Goal: Navigation & Orientation: Find specific page/section

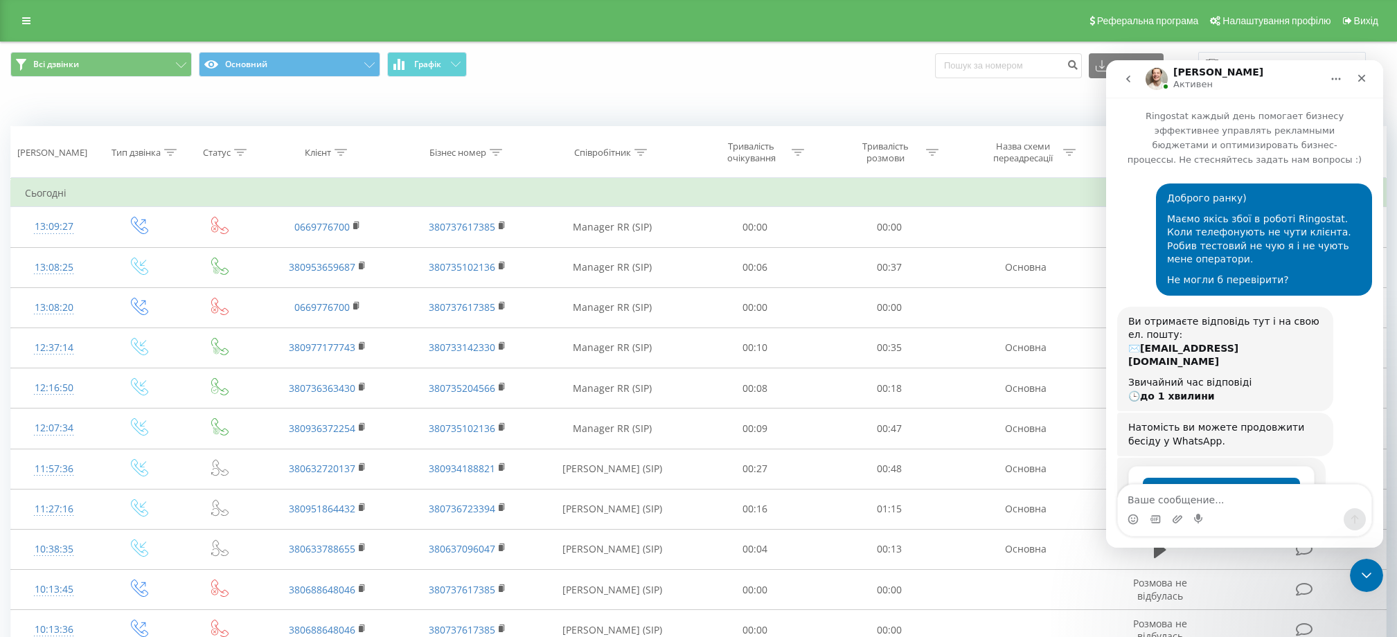
scroll to position [612, 0]
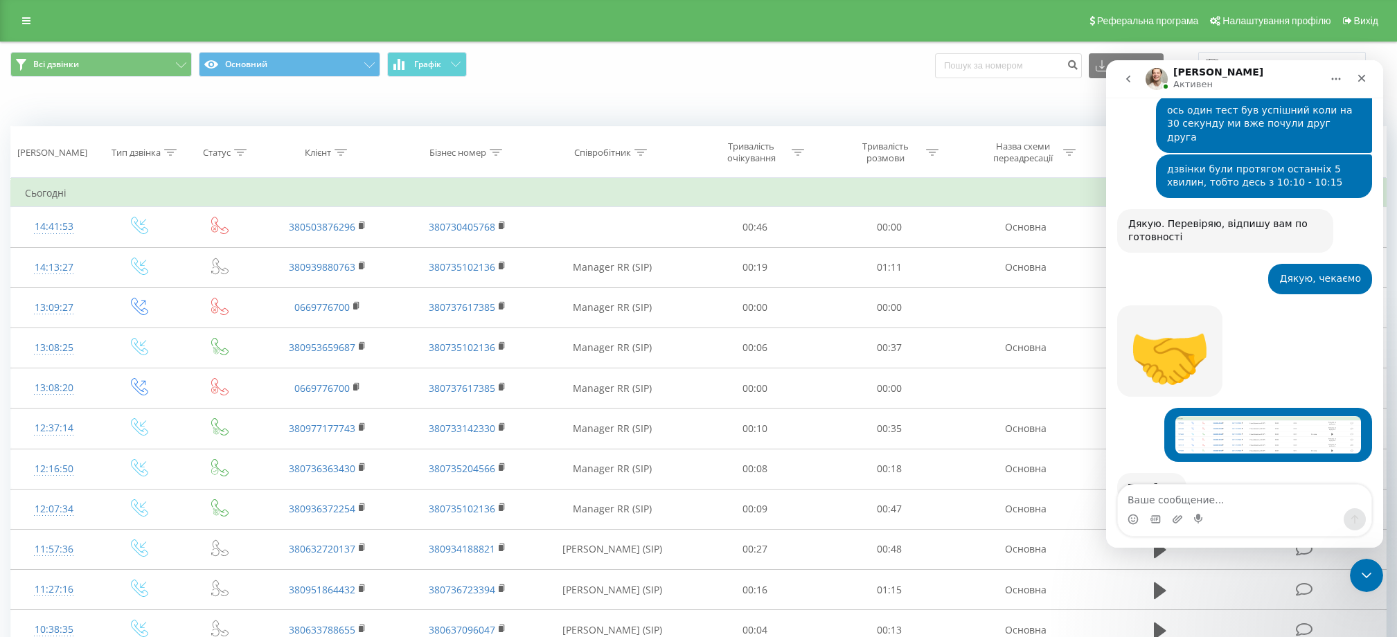
scroll to position [612, 0]
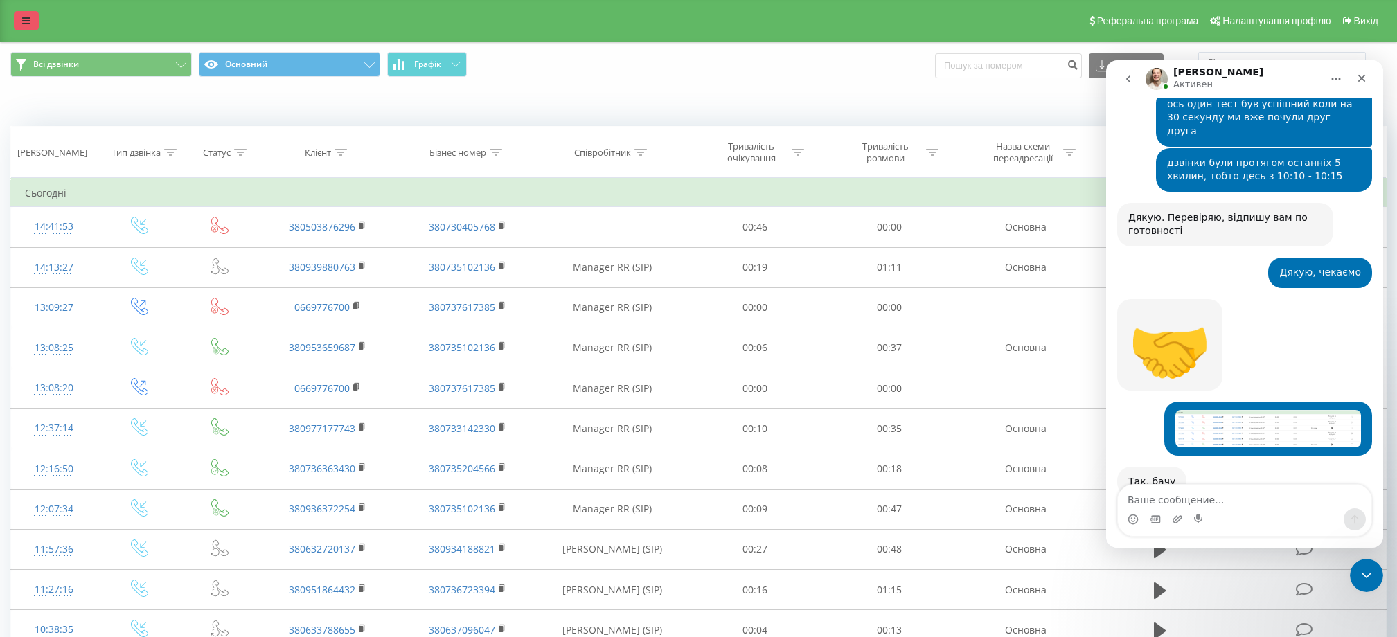
click at [23, 20] on icon at bounding box center [26, 21] width 8 height 10
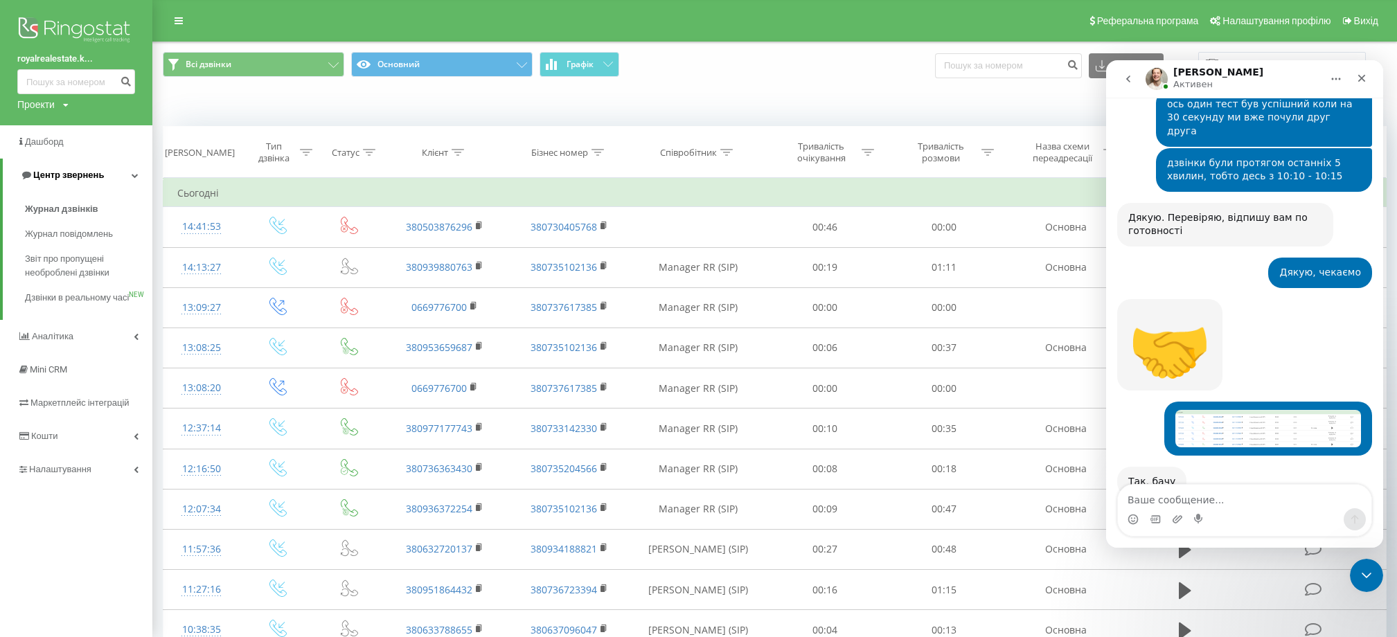
click at [80, 169] on span "Центр звернень" at bounding box center [62, 175] width 84 height 14
click at [93, 177] on span "Центр звернень" at bounding box center [65, 175] width 71 height 10
click at [85, 215] on span "Журнал дзвінків" at bounding box center [61, 209] width 73 height 14
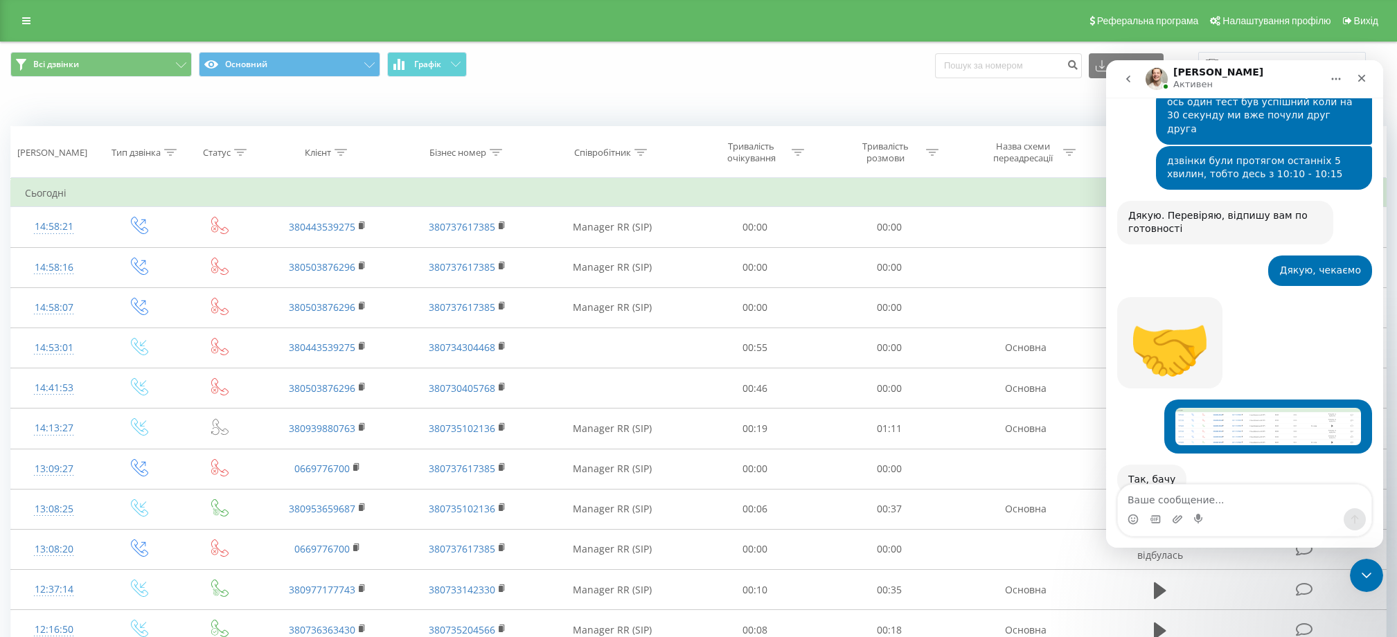
scroll to position [612, 0]
